Goal: Information Seeking & Learning: Learn about a topic

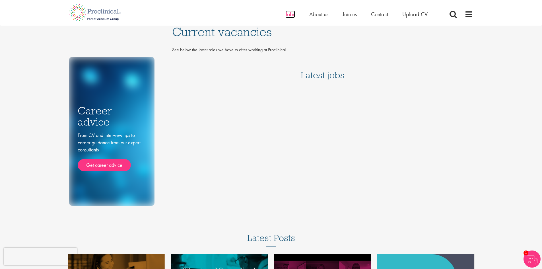
click at [291, 15] on span "Jobs" at bounding box center [290, 14] width 10 height 7
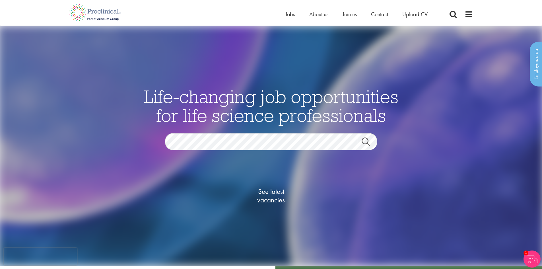
click at [365, 144] on link "Search" at bounding box center [369, 142] width 24 height 11
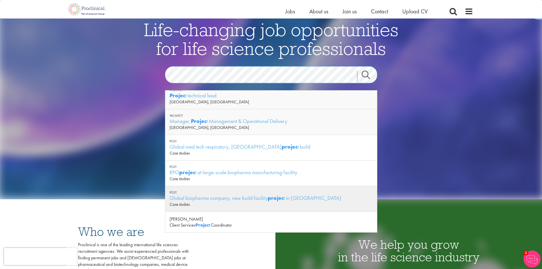
scroll to position [61, 0]
